Goal: Connect with others: Connect with others

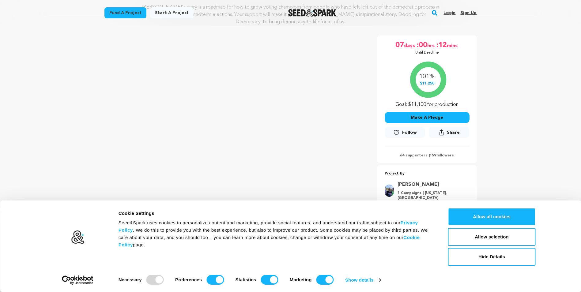
scroll to position [92, 0]
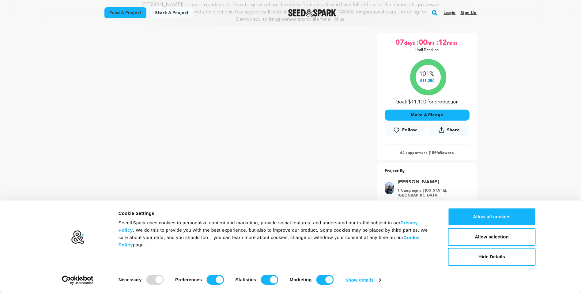
click at [402, 129] on link "Follow" at bounding box center [404, 130] width 40 height 11
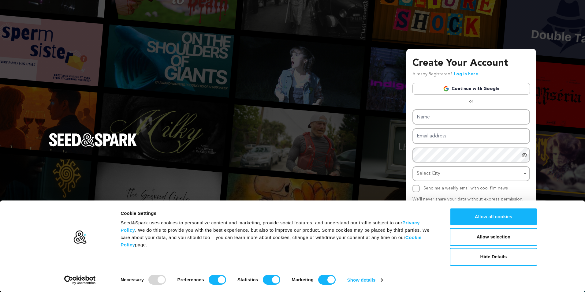
click at [481, 92] on link "Continue with Google" at bounding box center [472, 89] width 118 height 12
